Goal: Information Seeking & Learning: Find specific fact

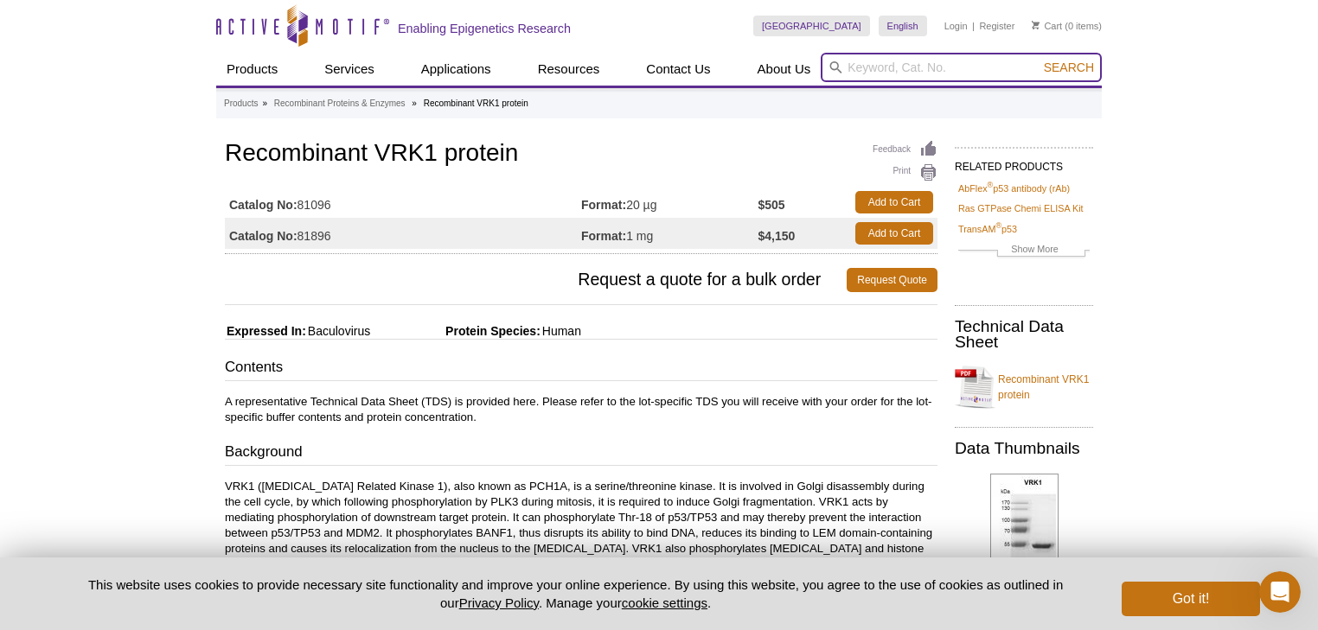
click at [925, 57] on input "search" at bounding box center [960, 67] width 281 height 29
type input "VRK1"
click at [1038, 60] on button "Search" at bounding box center [1068, 68] width 61 height 16
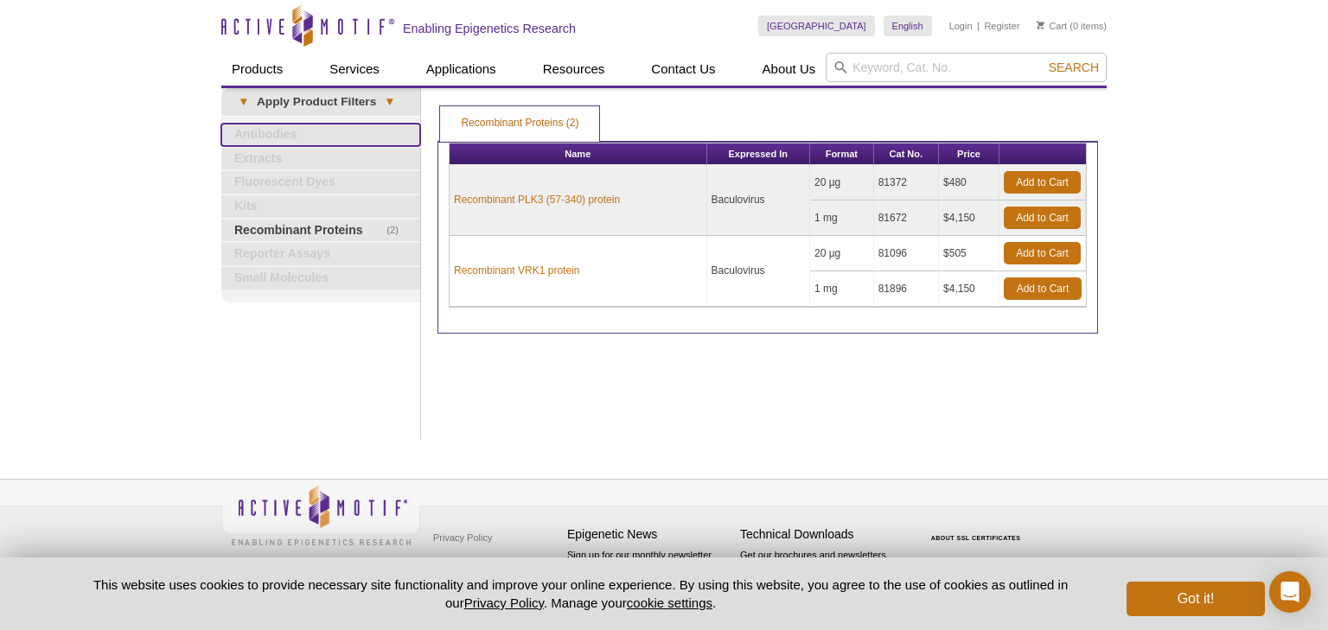
click at [279, 137] on link "Antibodies" at bounding box center [320, 135] width 199 height 22
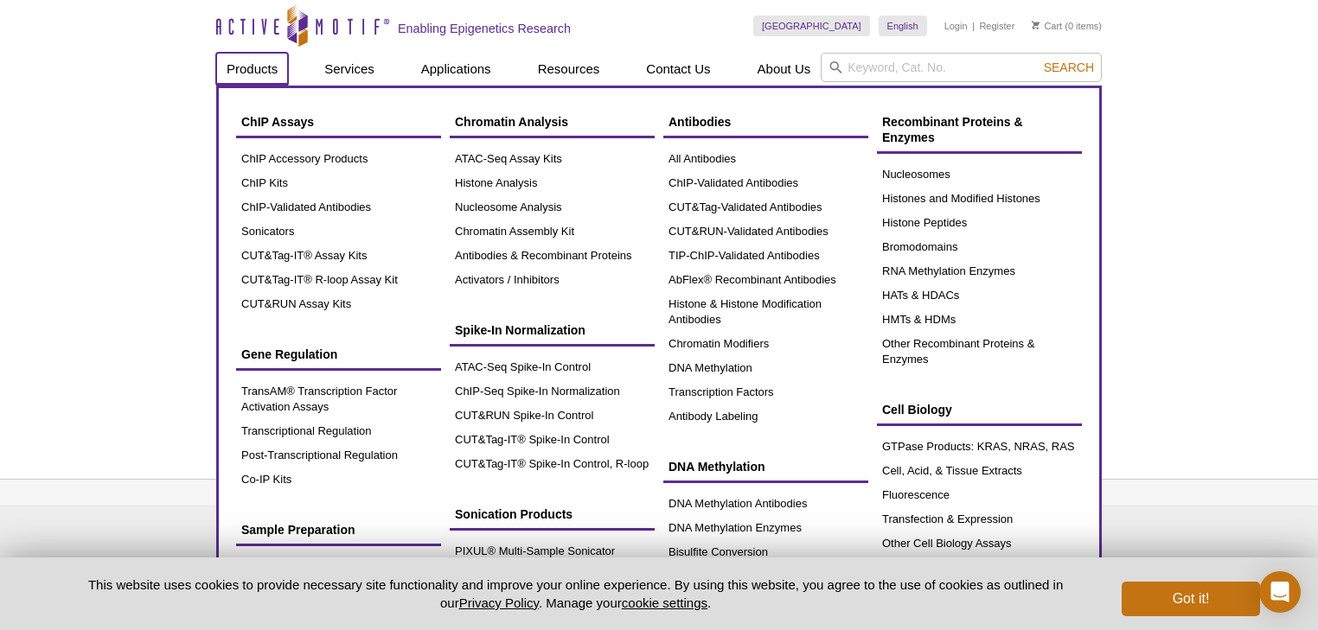
click at [257, 61] on link "Products" at bounding box center [252, 69] width 72 height 33
click at [718, 156] on link "All Antibodies" at bounding box center [765, 159] width 205 height 24
click at [712, 161] on link "All Antibodies" at bounding box center [765, 159] width 205 height 24
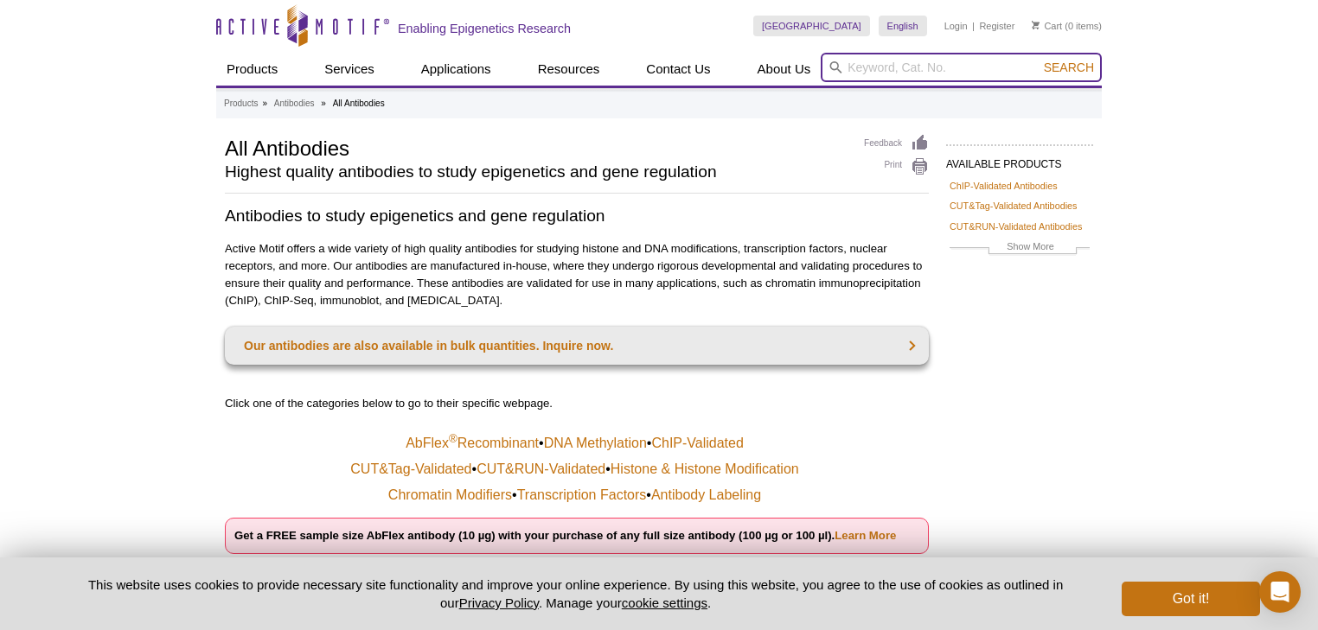
click at [914, 66] on input "search" at bounding box center [960, 67] width 281 height 29
type input "VRK2"
click at [1038, 60] on button "Search" at bounding box center [1068, 68] width 61 height 16
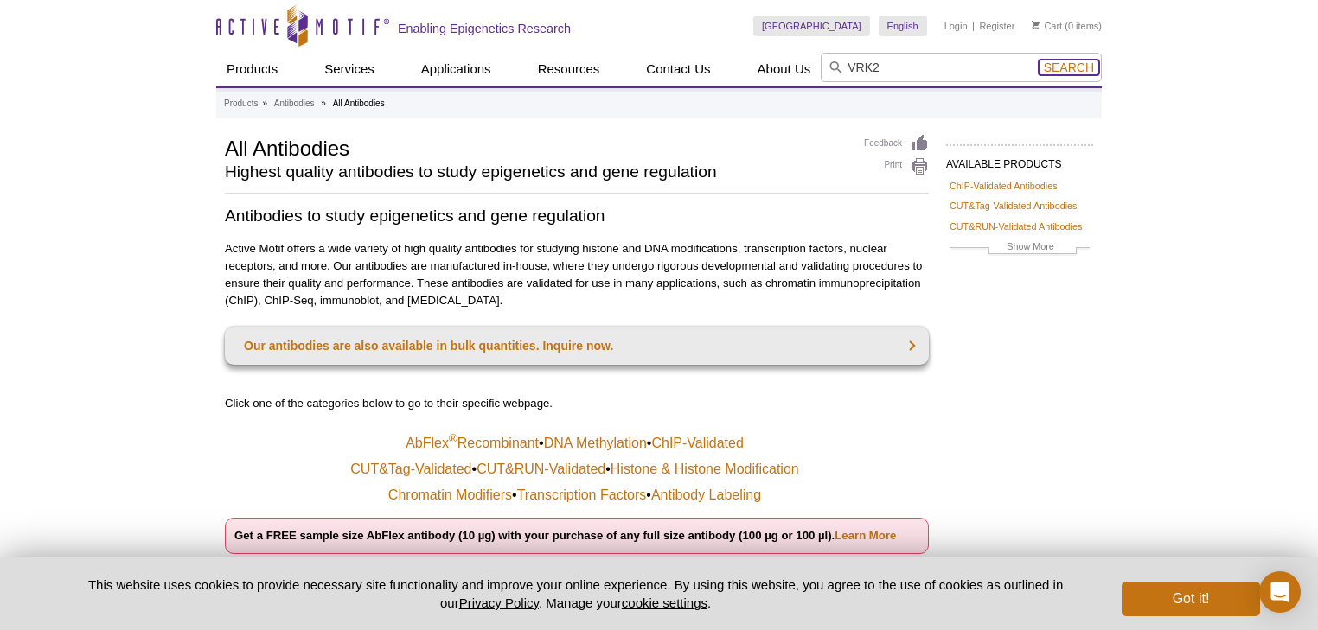
click at [1060, 67] on span "Search" at bounding box center [1068, 68] width 50 height 14
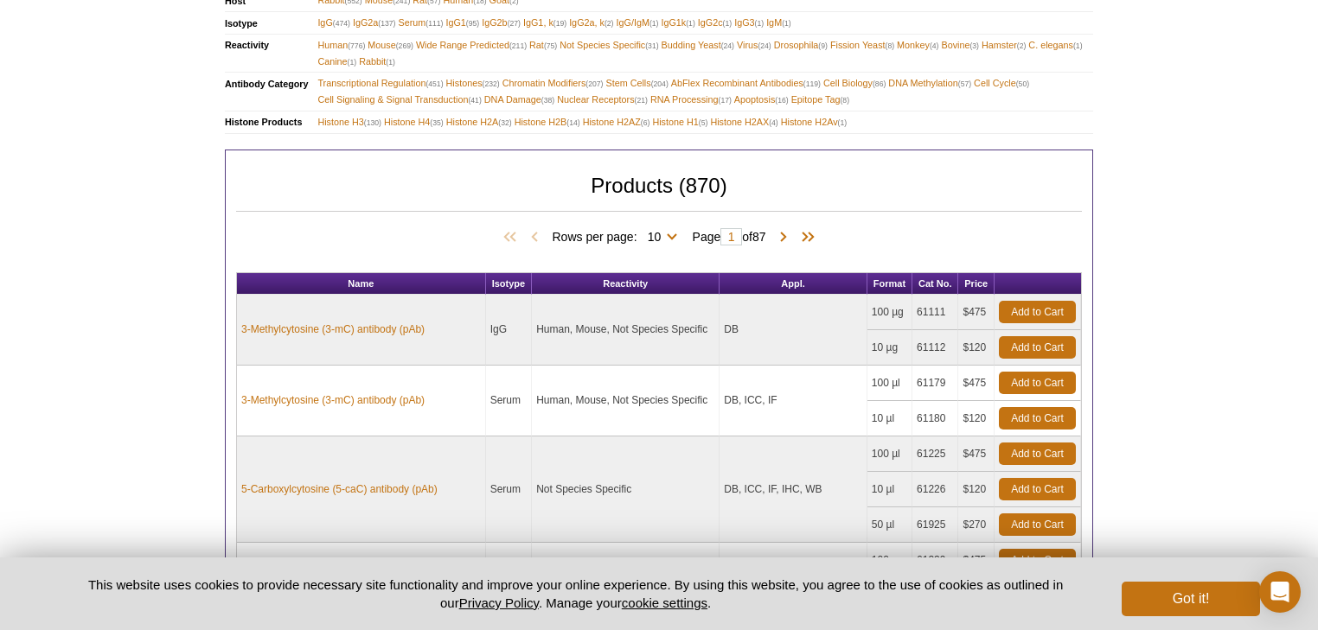
scroll to position [899, 0]
